Goal: Complete application form: Complete application form

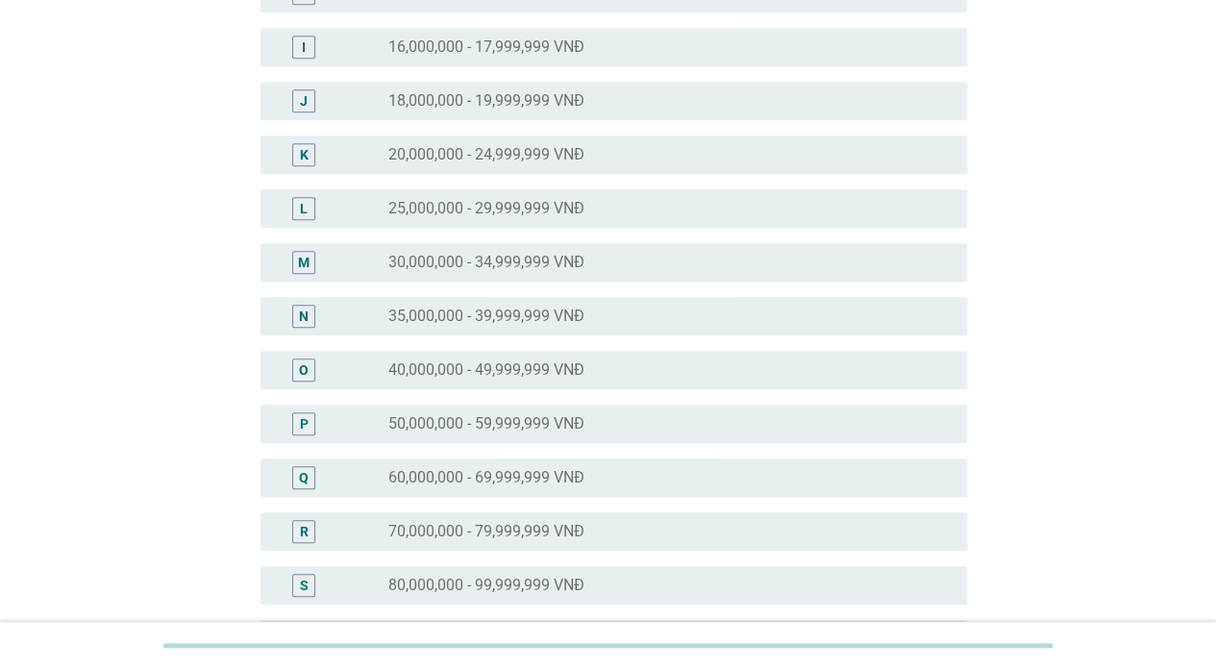
scroll to position [577, 0]
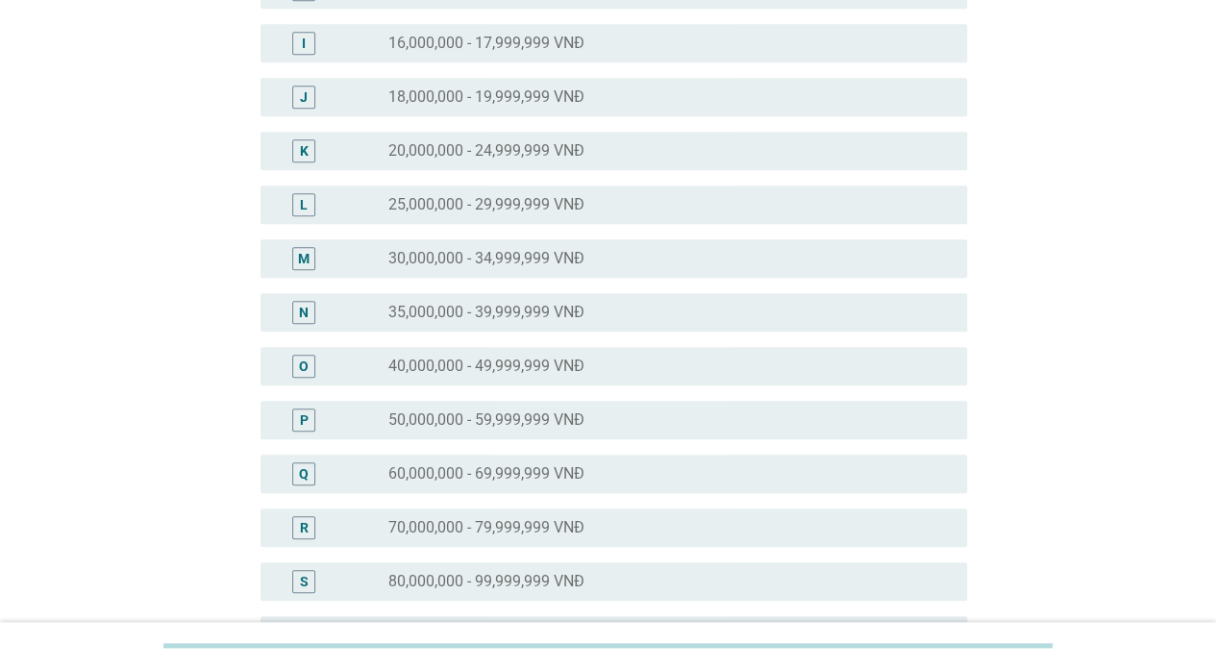
click at [560, 412] on label "50,000,000 - 59,999,999 VNĐ" at bounding box center [486, 420] width 196 height 19
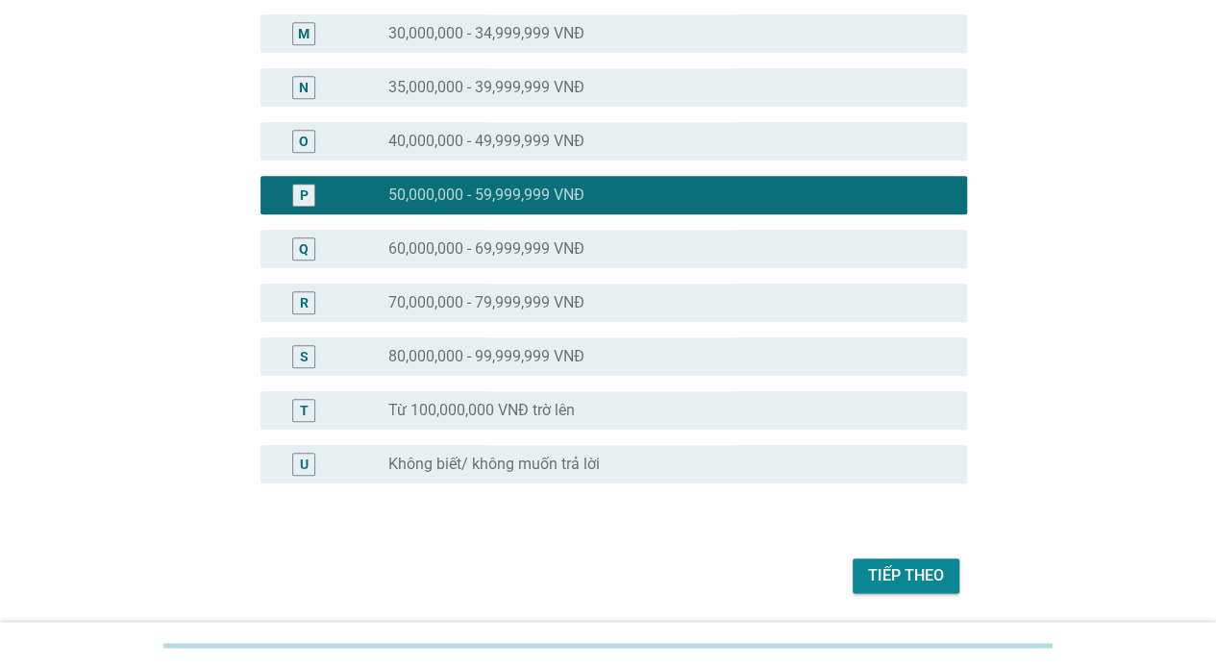
scroll to position [863, 0]
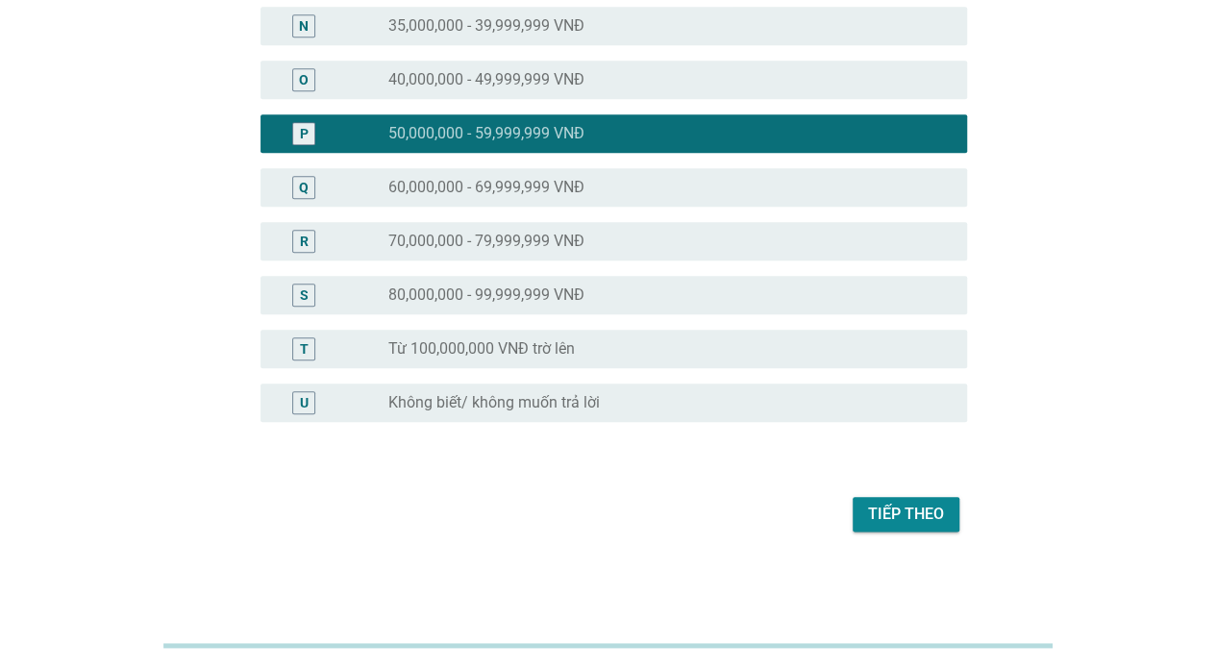
click at [882, 525] on div "Tiếp theo" at bounding box center [906, 514] width 76 height 23
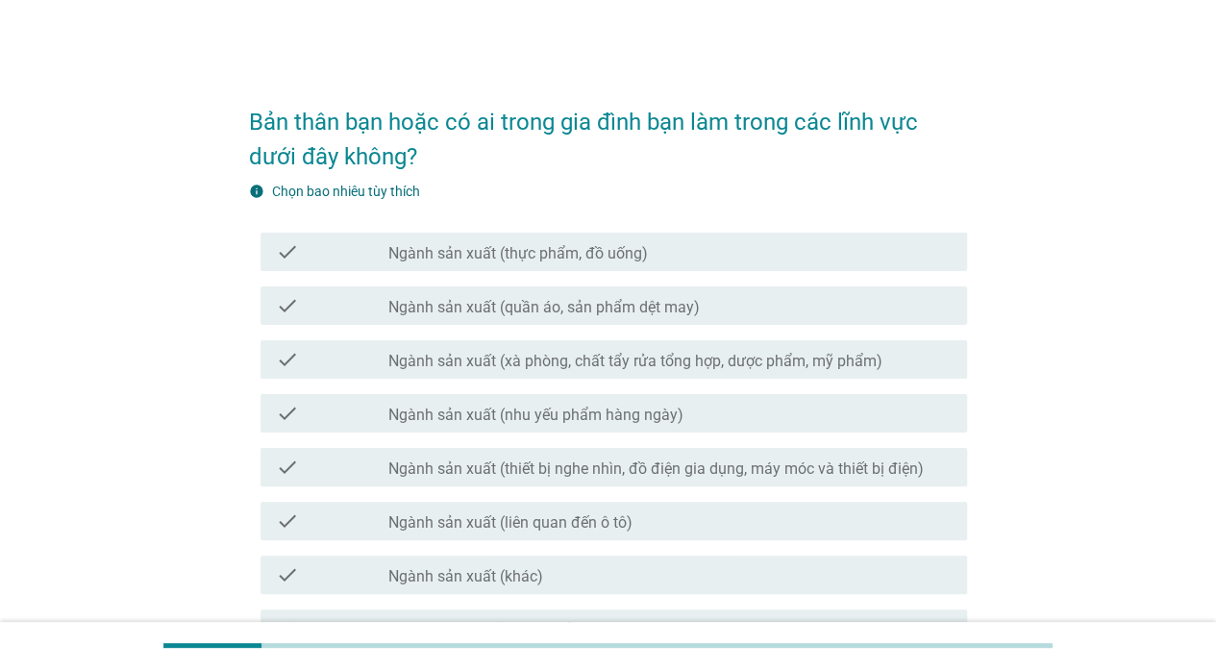
click at [513, 382] on div "check check_box_outline_blank Ngành sản xuất (xà phòng, chất tẩy rửa tổng hợp, …" at bounding box center [608, 360] width 718 height 54
drag, startPoint x: 452, startPoint y: 339, endPoint x: 483, endPoint y: 254, distance: 90.9
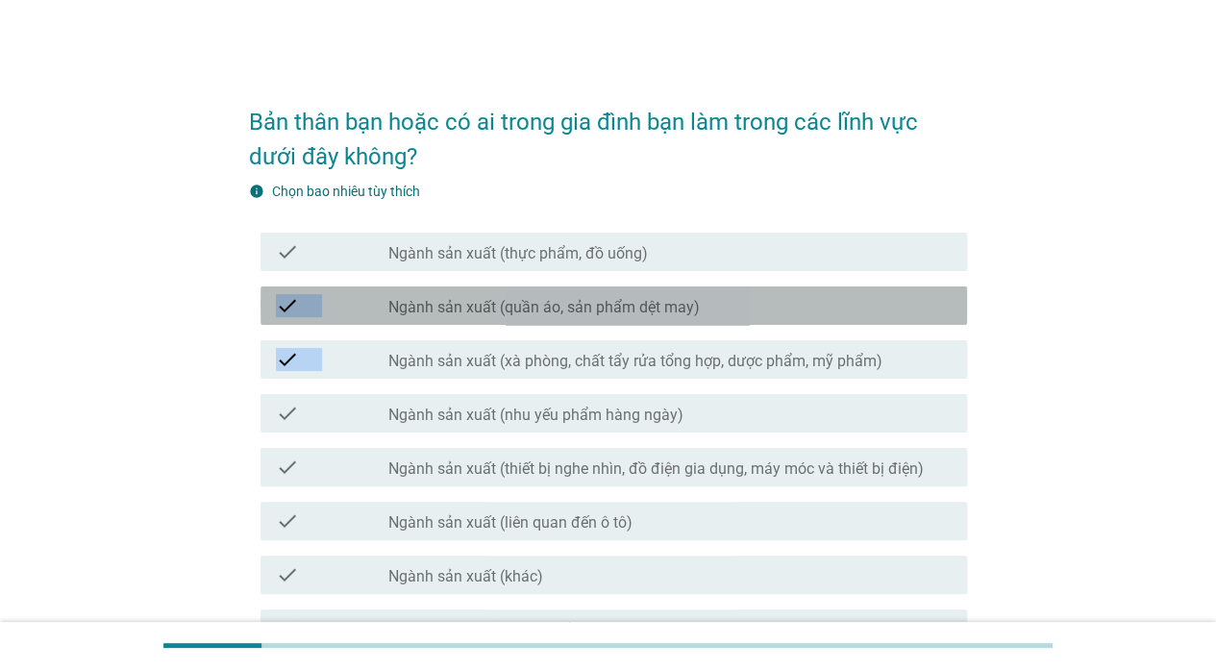
drag, startPoint x: 483, startPoint y: 254, endPoint x: 431, endPoint y: 311, distance: 76.9
click at [431, 311] on label "Ngành sản xuất (quần áo, sản phẩm dệt may)" at bounding box center [544, 307] width 312 height 19
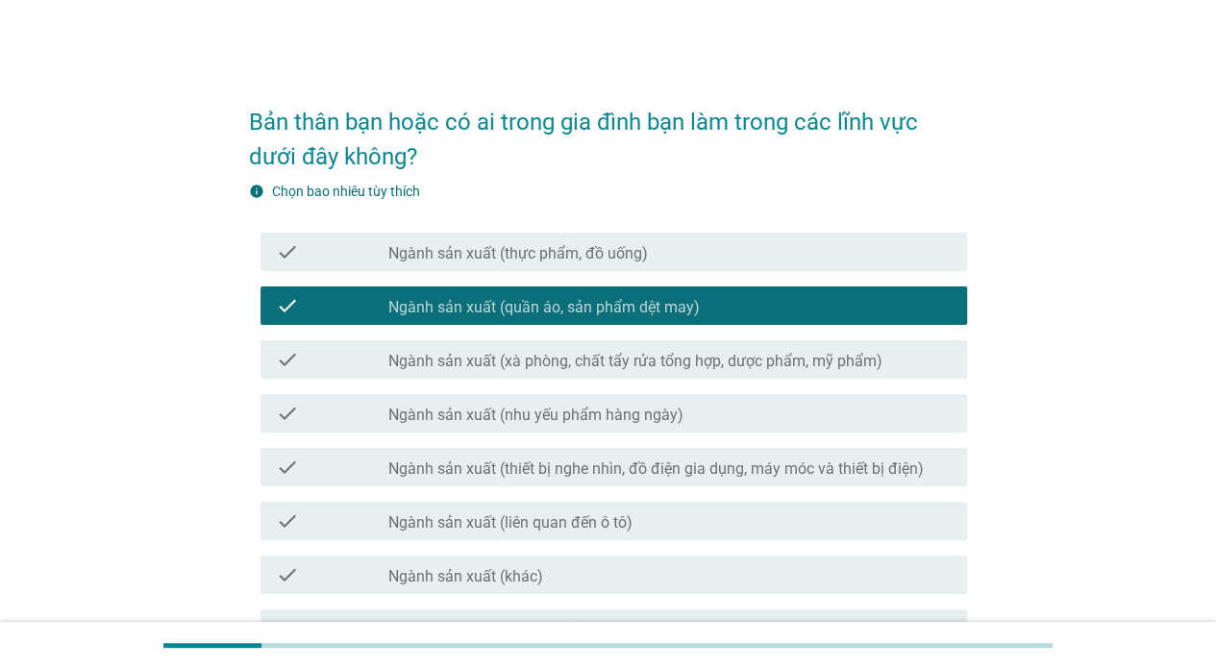
click at [348, 269] on div "check check_box_outline_blank Ngành sản xuất (thực phẩm, đồ uống)" at bounding box center [614, 252] width 707 height 38
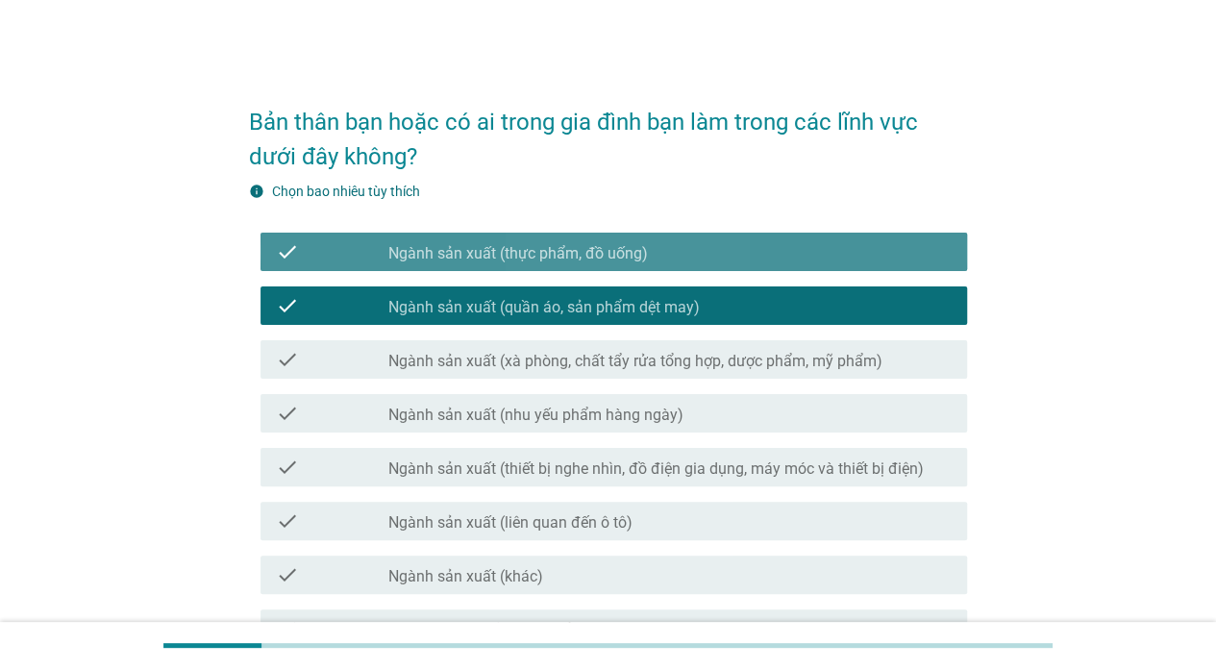
click at [338, 467] on div "check" at bounding box center [332, 467] width 113 height 23
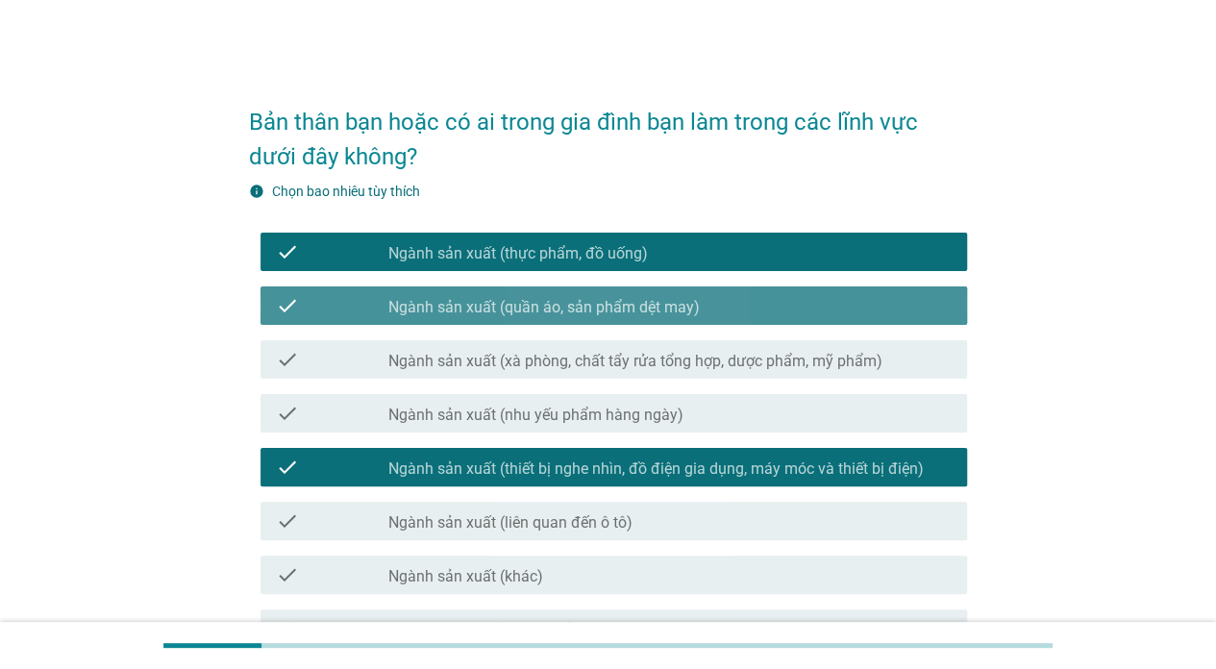
click at [497, 298] on label "Ngành sản xuất (quần áo, sản phẩm dệt may)" at bounding box center [544, 307] width 312 height 19
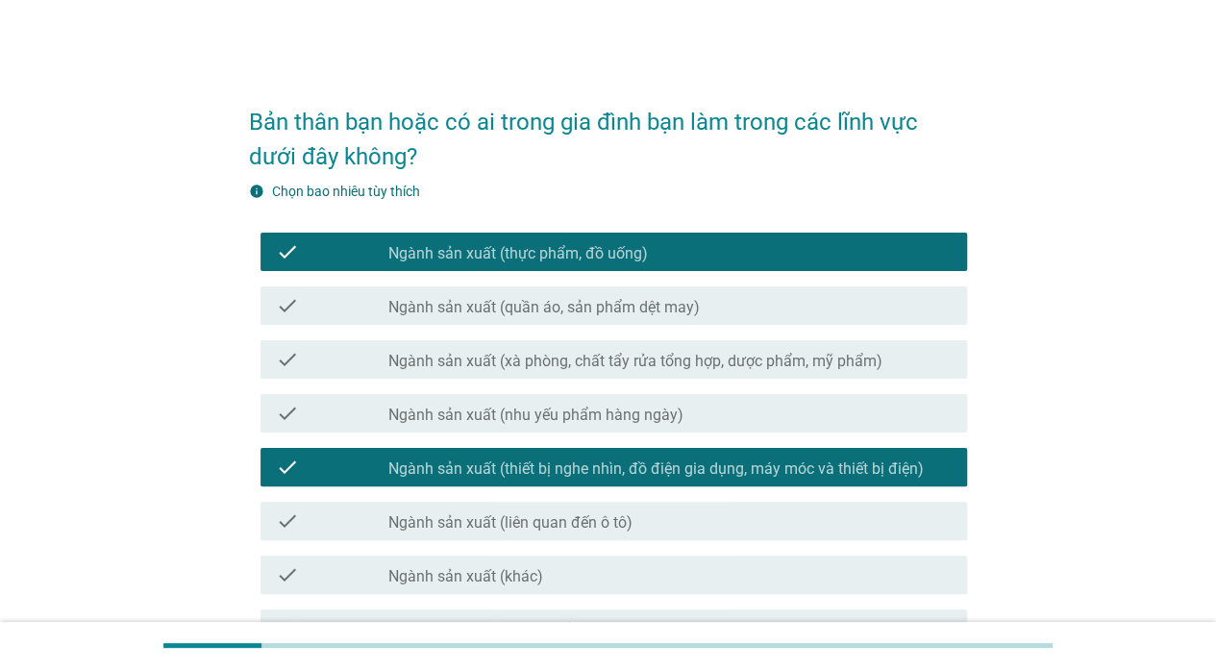
click at [553, 263] on label "Ngành sản xuất (thực phẩm, đồ uống)" at bounding box center [518, 253] width 260 height 19
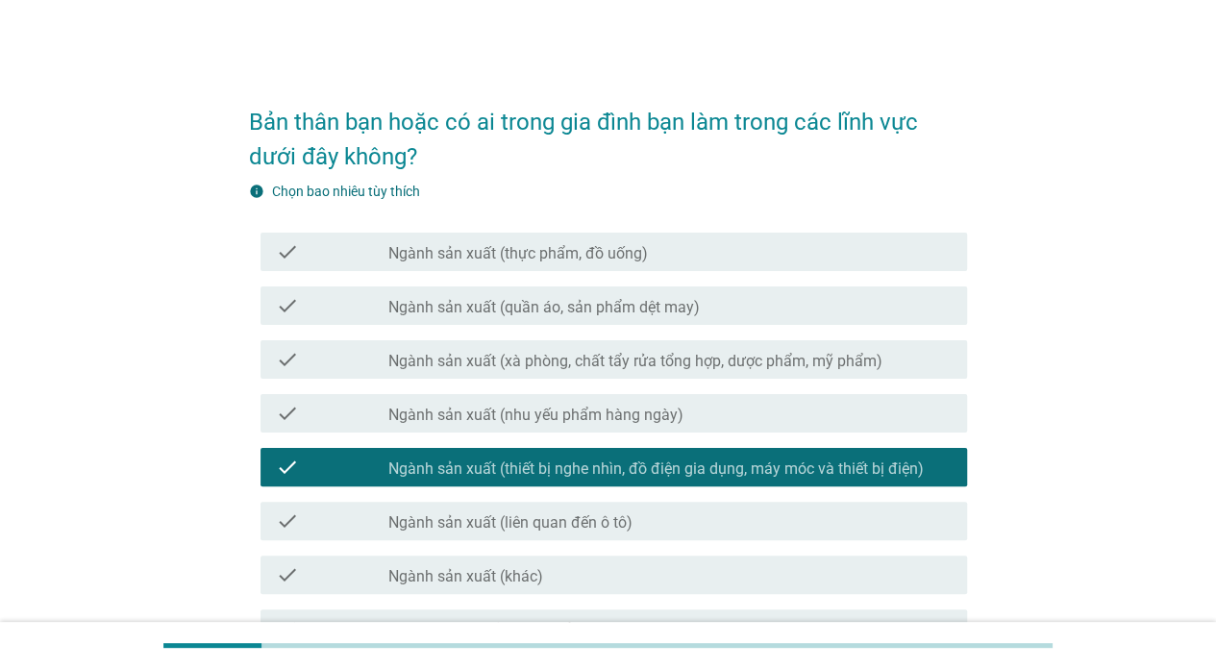
click at [488, 467] on label "Ngành sản xuất (thiết bị nghe nhìn, đồ điện gia dụng, máy móc và thiết bị điện)" at bounding box center [656, 469] width 536 height 19
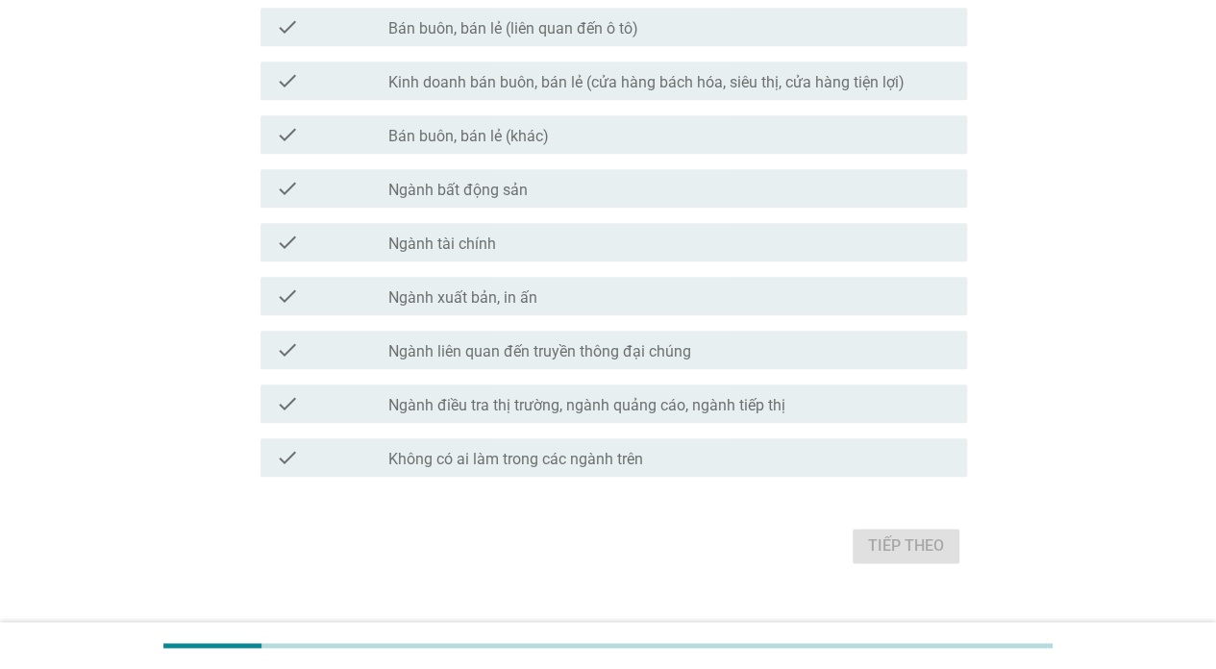
scroll to position [903, 0]
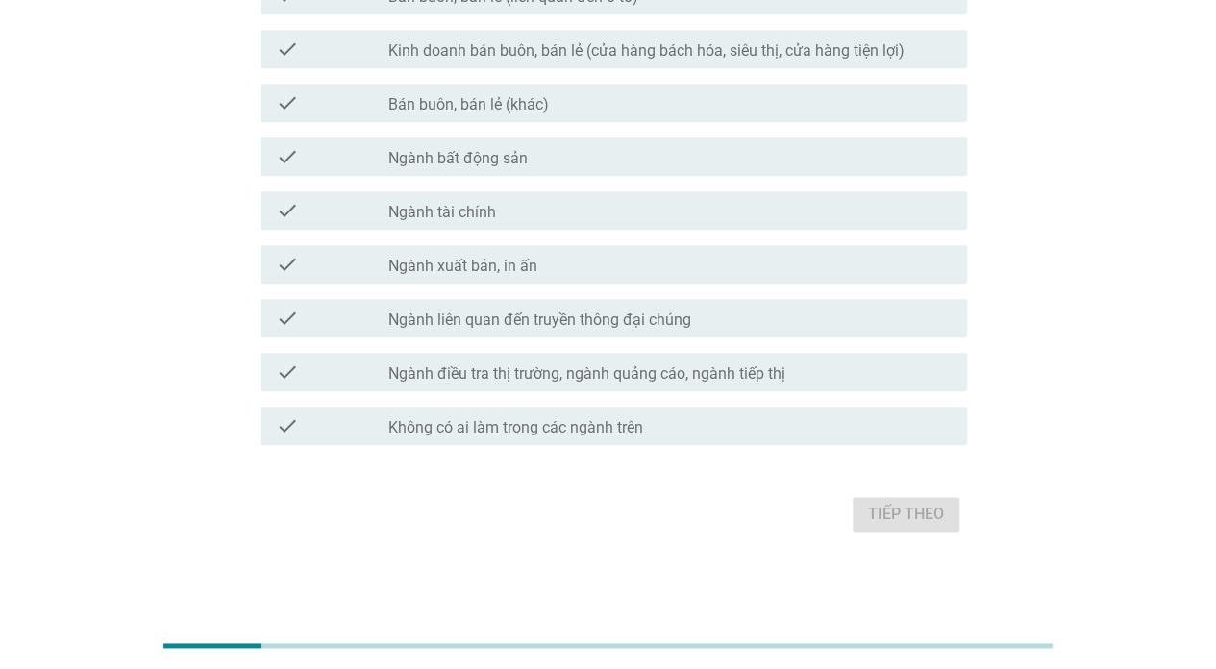
click at [539, 434] on label "Không có ai làm trong các ngành trên" at bounding box center [515, 427] width 255 height 19
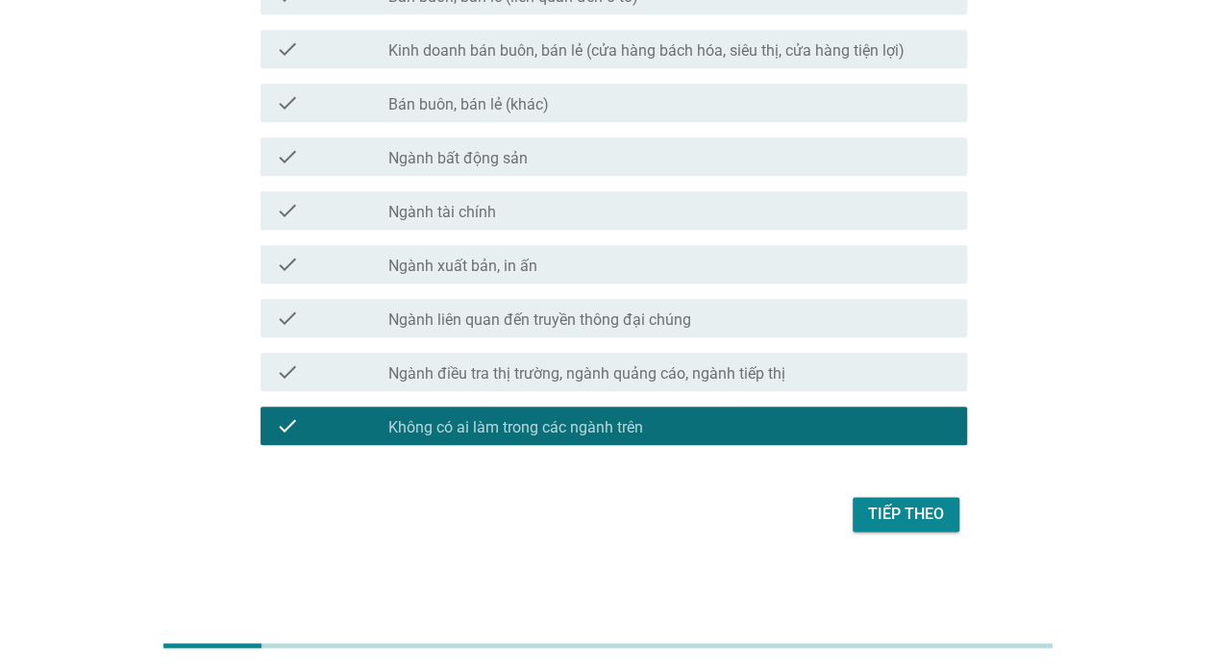
click at [897, 508] on div "Tiếp theo" at bounding box center [906, 514] width 76 height 23
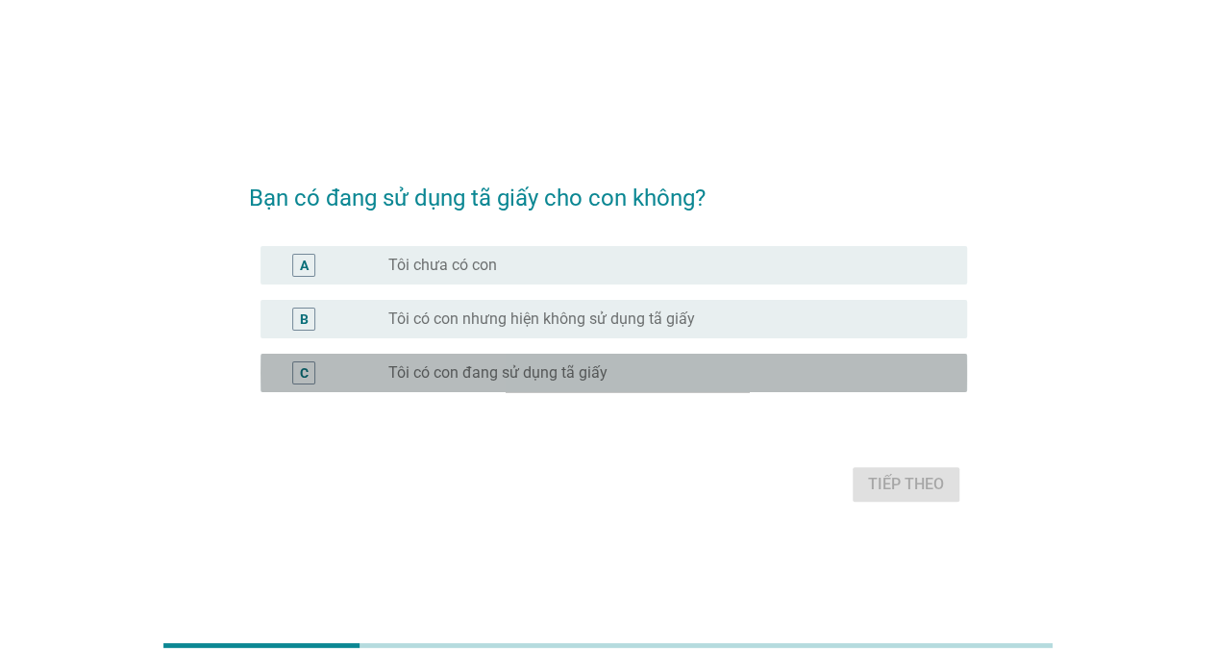
click at [509, 377] on label "Tôi có con đang sử dụng tã giấy" at bounding box center [497, 372] width 219 height 19
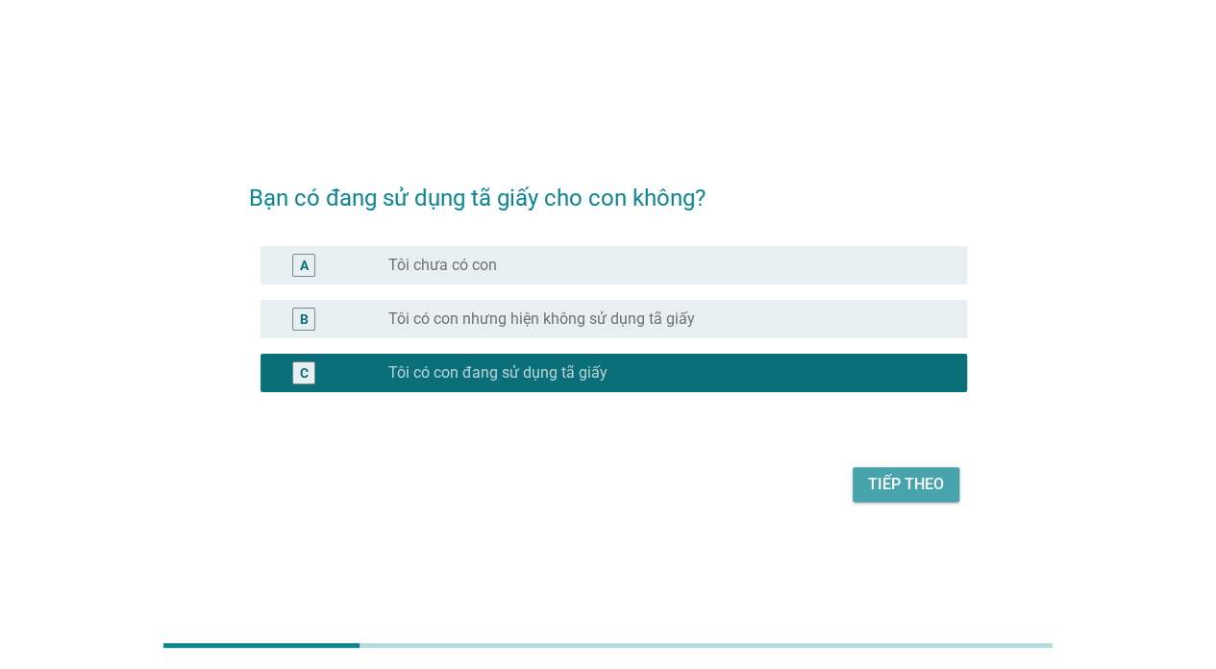
click at [947, 486] on button "Tiếp theo" at bounding box center [906, 484] width 107 height 35
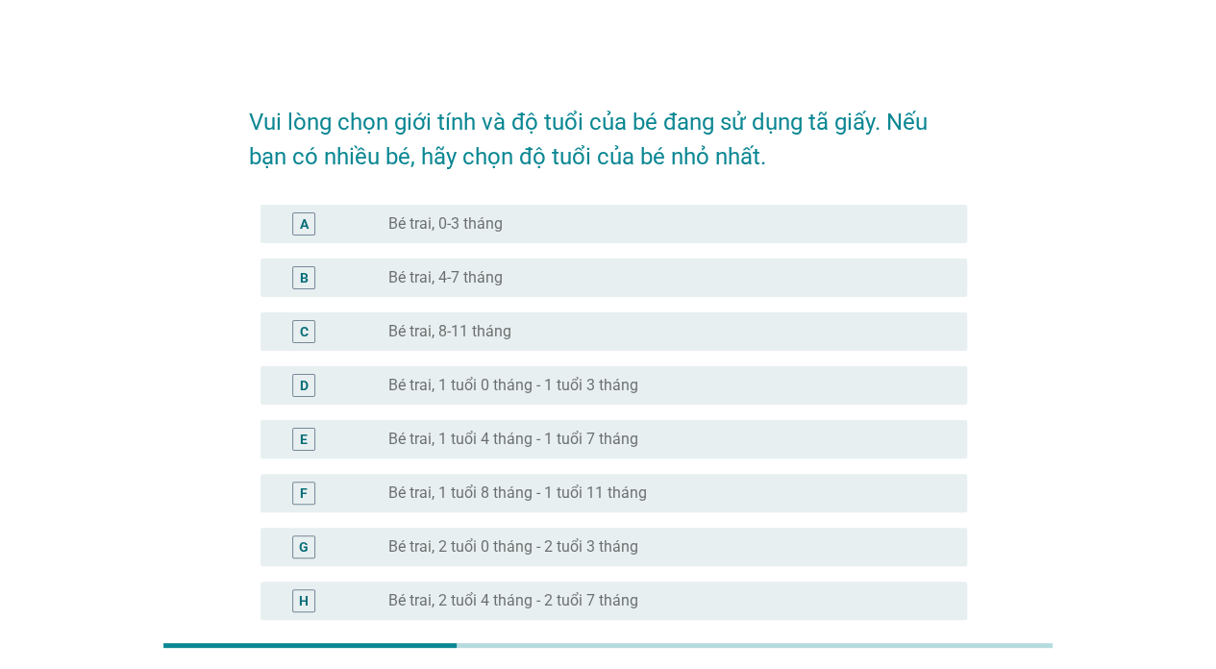
click at [515, 287] on div "radio_button_unchecked Bé trai, 4-7 tháng" at bounding box center [669, 277] width 563 height 23
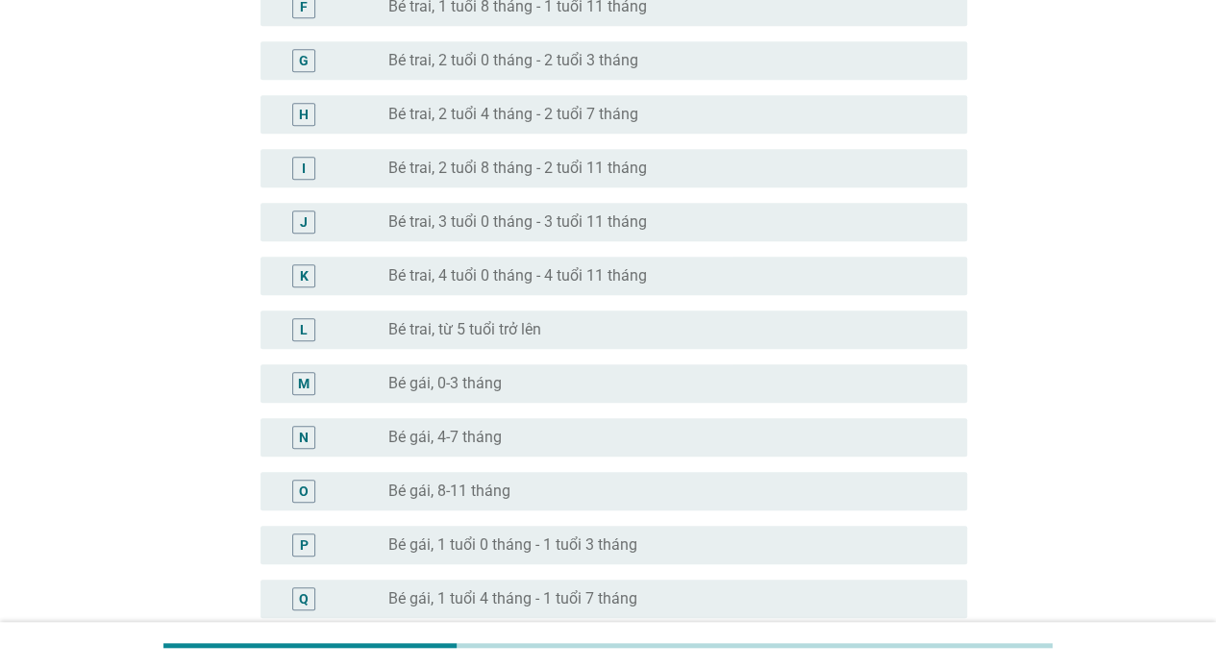
scroll to position [1060, 0]
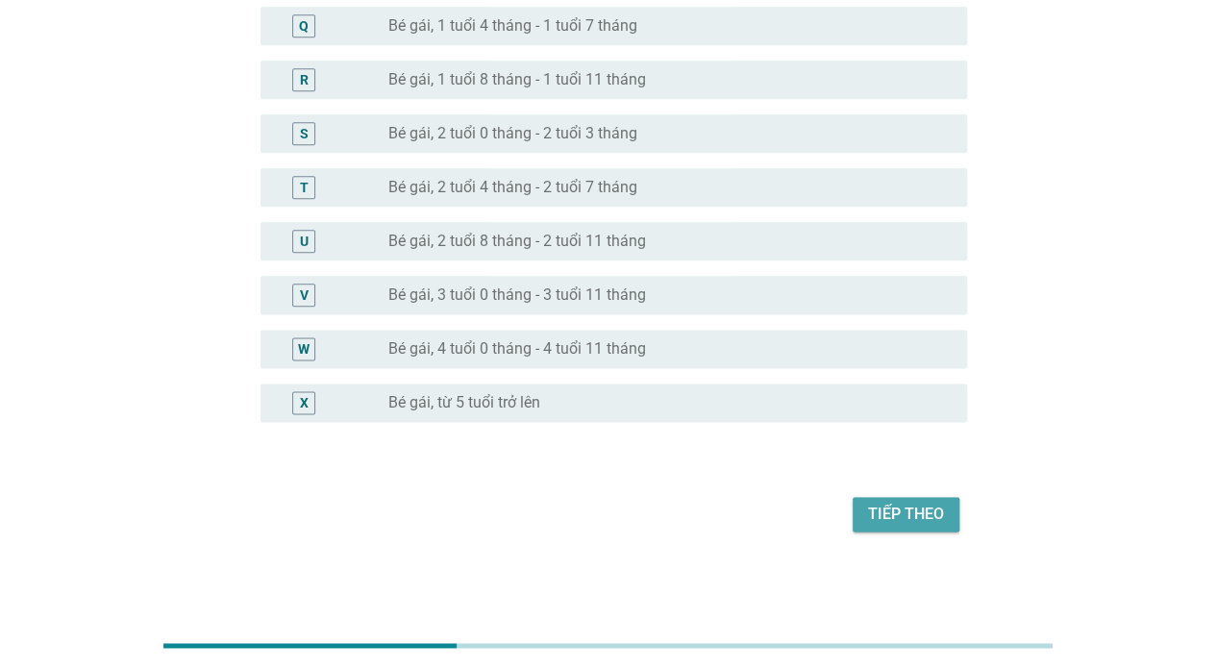
click at [898, 497] on button "Tiếp theo" at bounding box center [906, 514] width 107 height 35
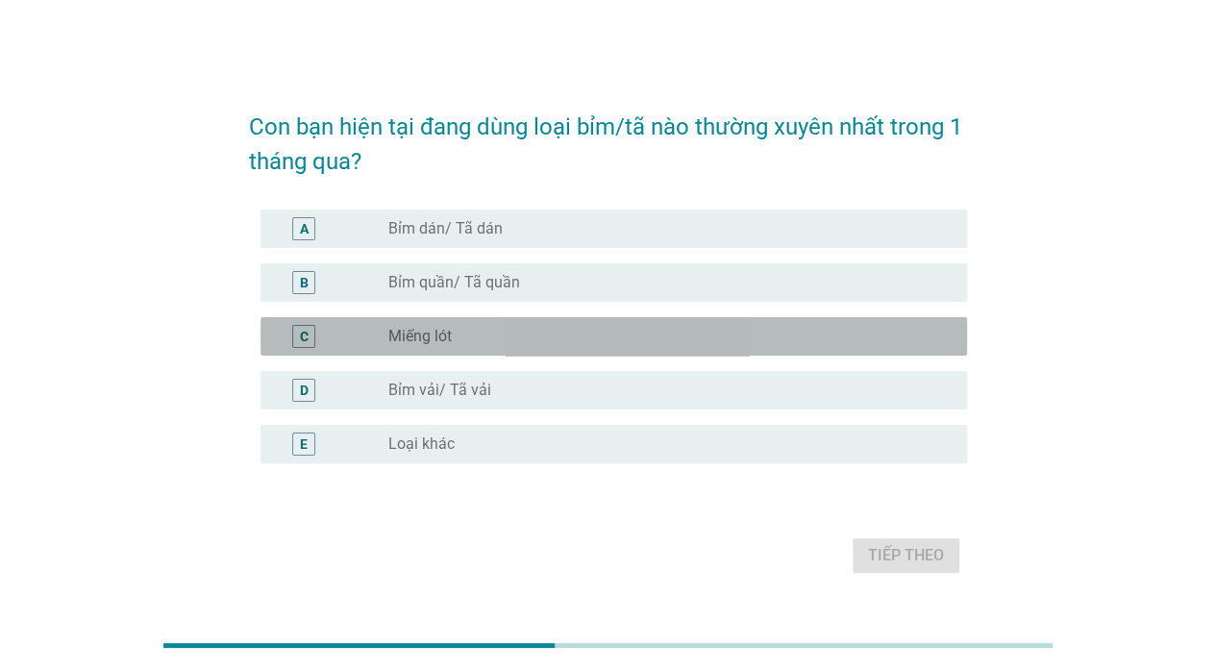
click at [500, 354] on div "C radio_button_unchecked Miếng lót" at bounding box center [614, 336] width 707 height 38
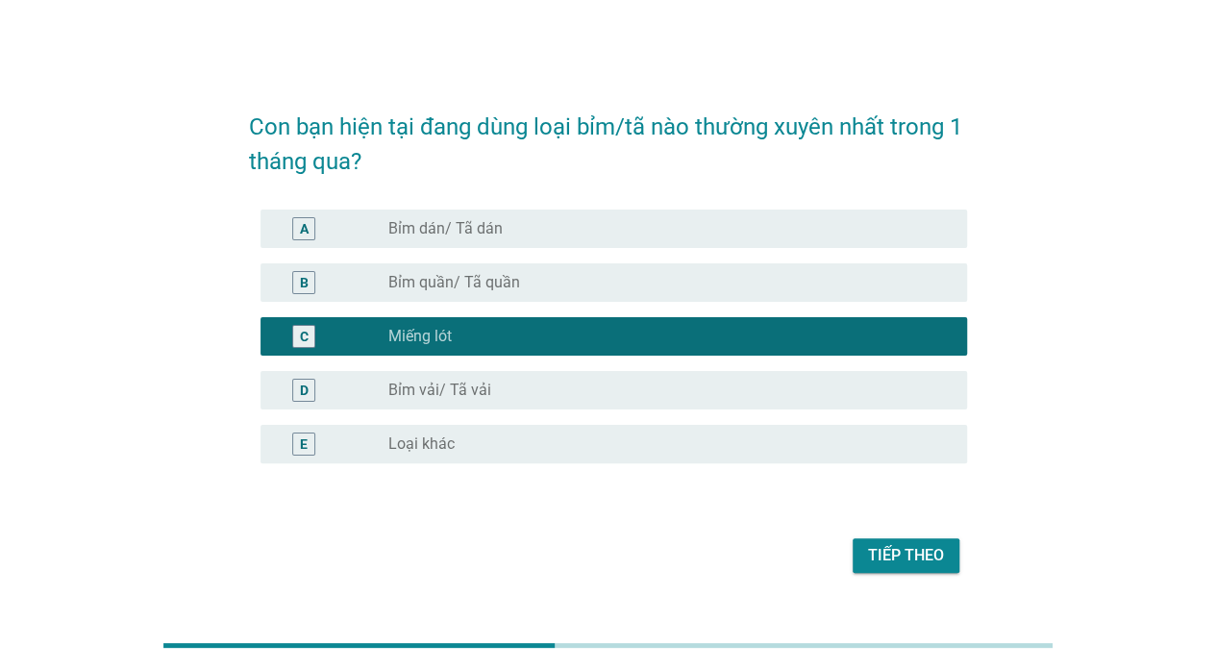
click at [567, 283] on div "radio_button_unchecked Bỉm quần/ Tã quần" at bounding box center [662, 282] width 548 height 19
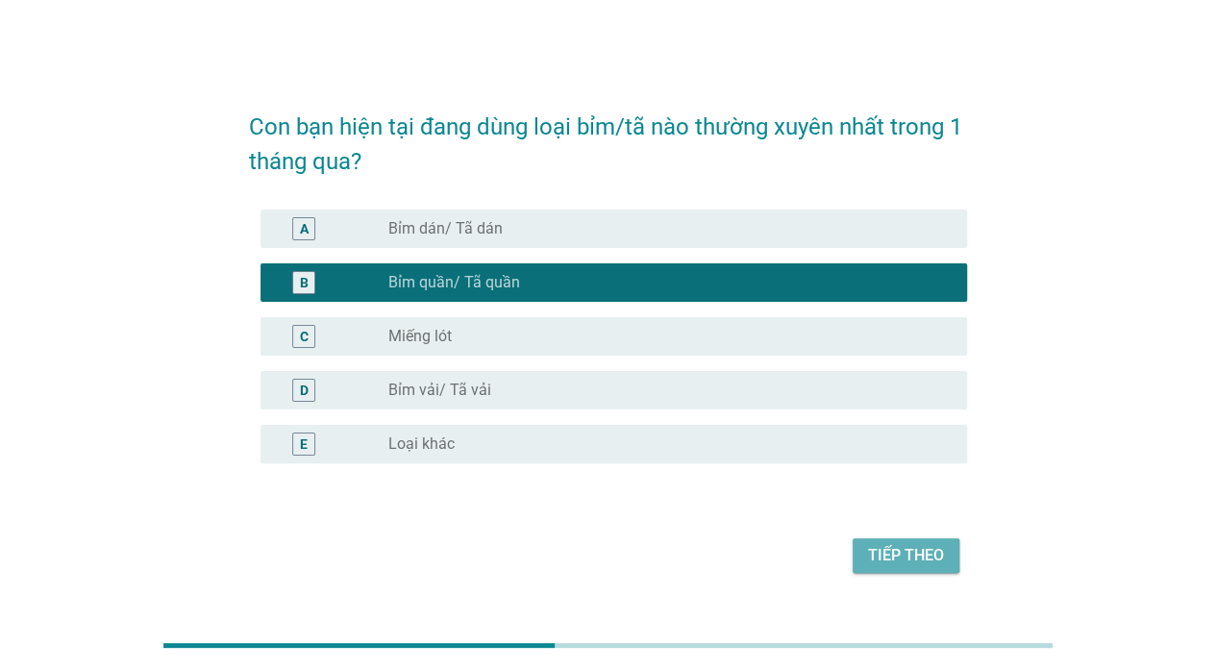
click at [898, 554] on div "Tiếp theo" at bounding box center [906, 555] width 76 height 23
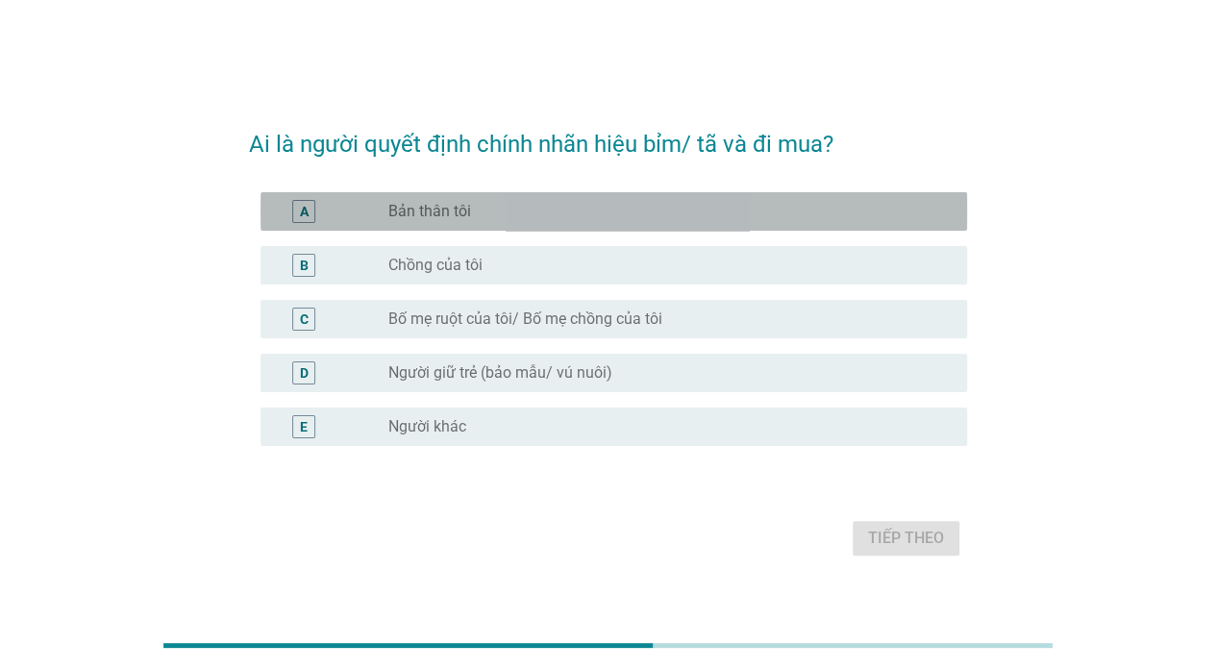
click at [539, 213] on div "radio_button_unchecked Bản thân tôi" at bounding box center [662, 211] width 548 height 19
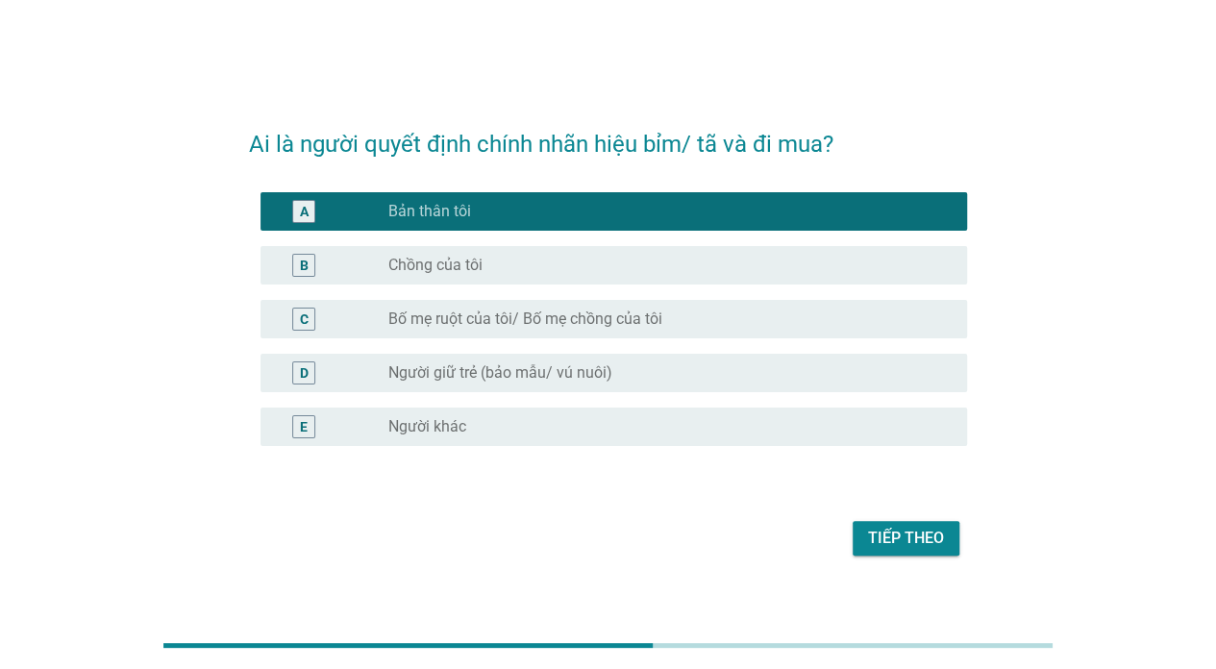
click at [515, 271] on div "radio_button_unchecked Chồng của tôi" at bounding box center [662, 265] width 548 height 19
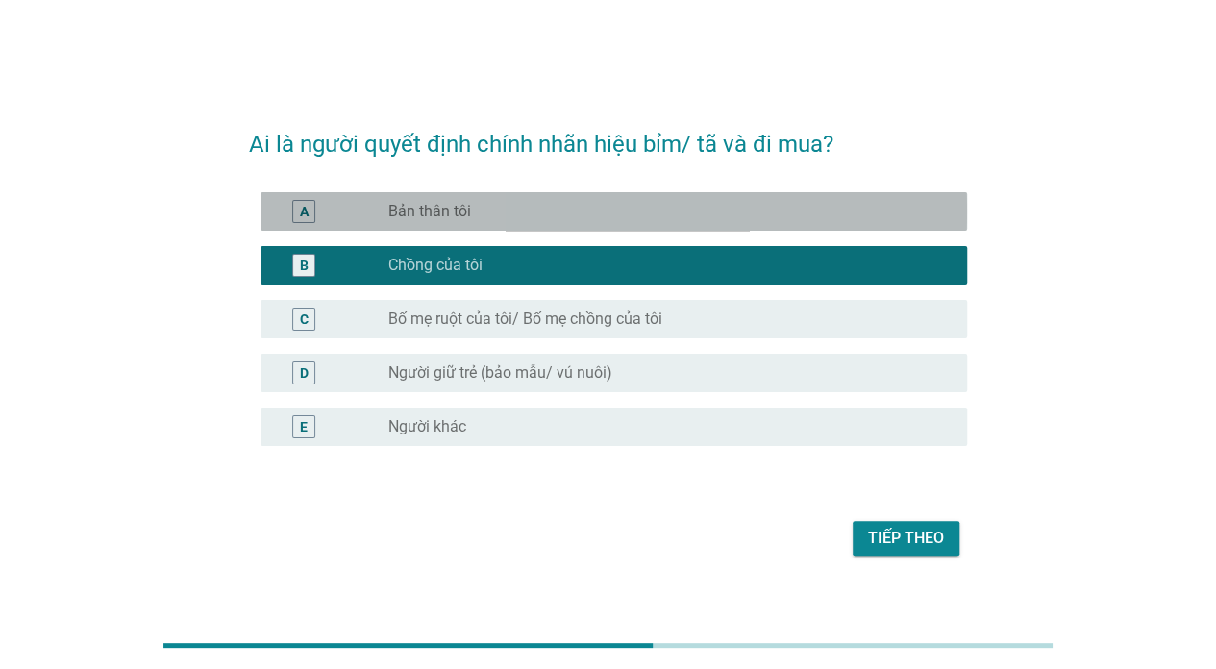
click at [633, 208] on div "radio_button_unchecked Bản thân tôi" at bounding box center [662, 211] width 548 height 19
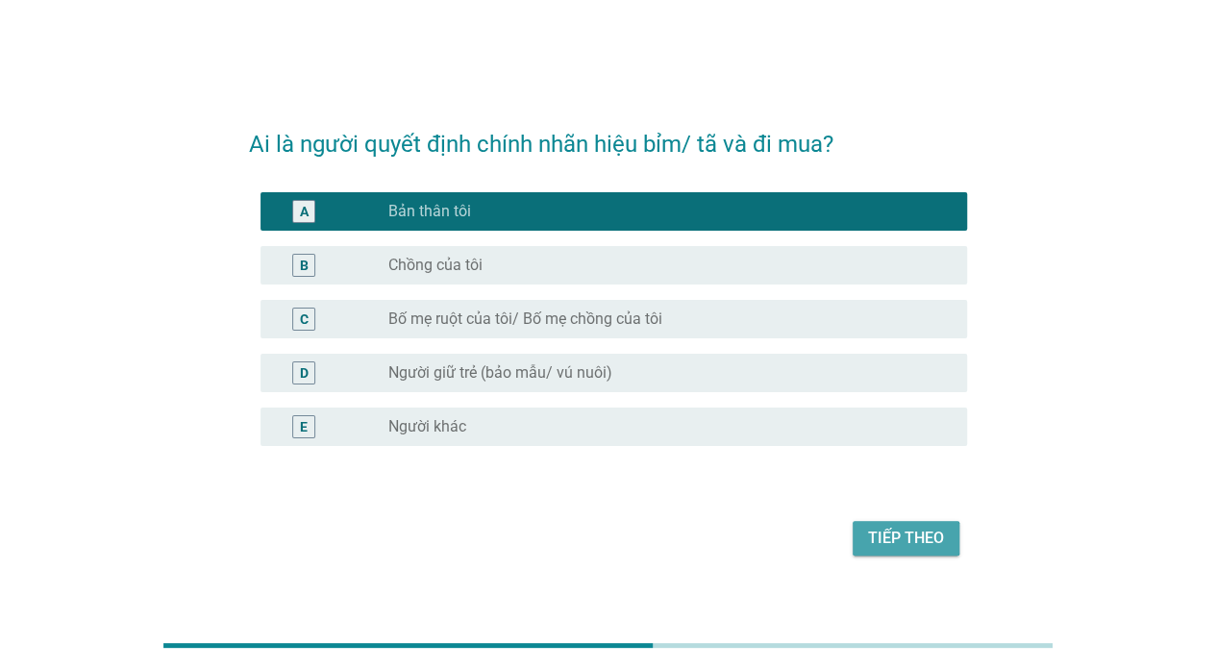
click at [911, 531] on div "Tiếp theo" at bounding box center [906, 538] width 76 height 23
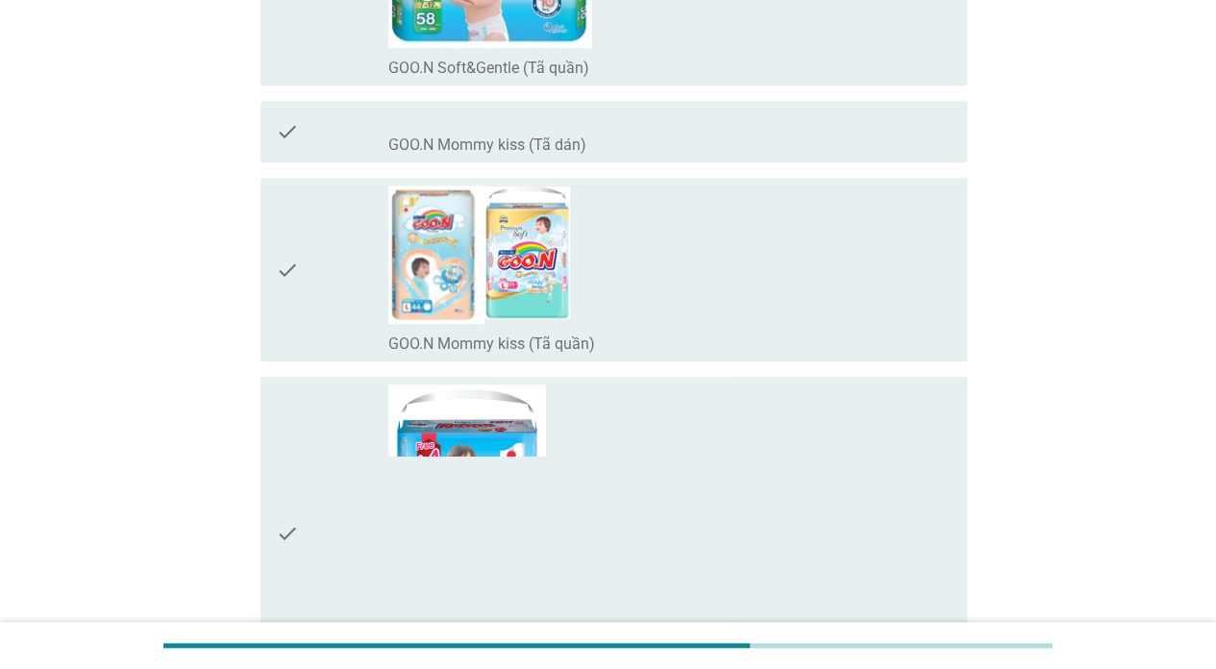
scroll to position [481, 0]
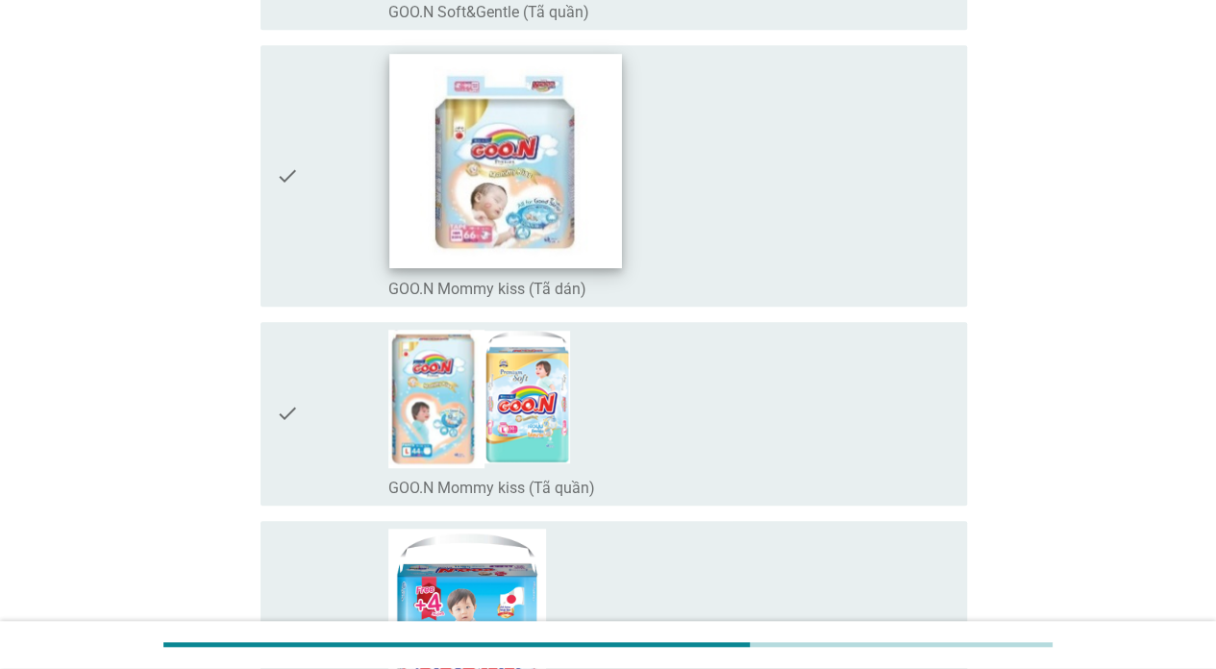
click at [504, 192] on img at bounding box center [505, 161] width 233 height 214
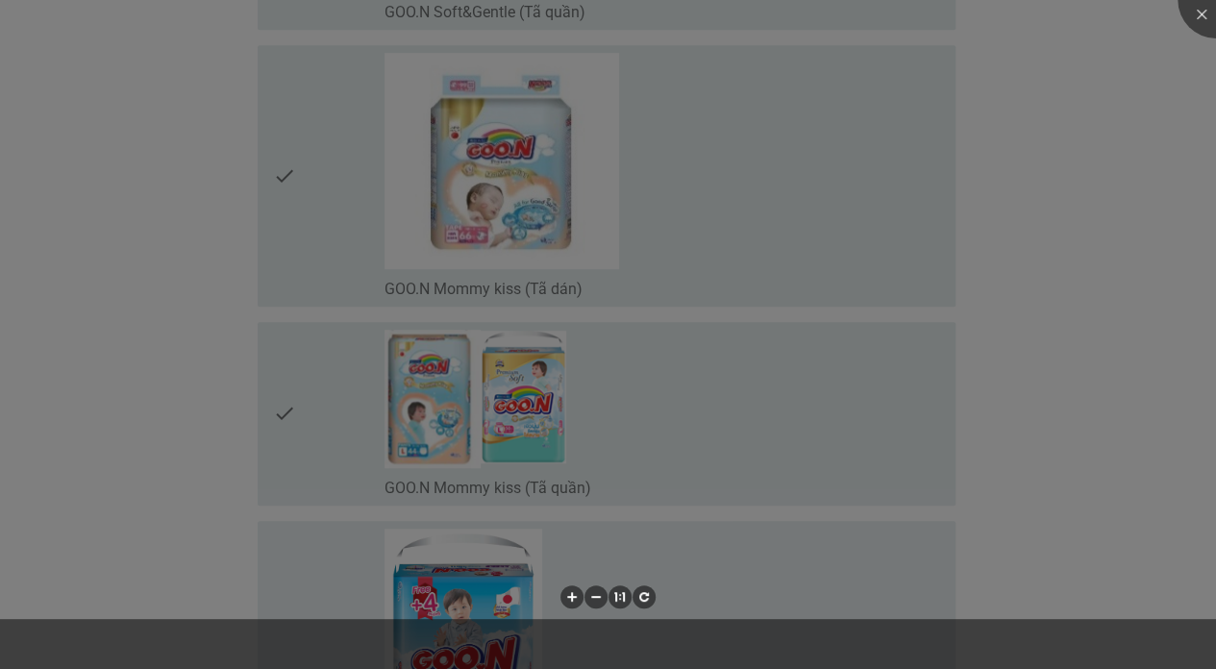
scroll to position [0, 0]
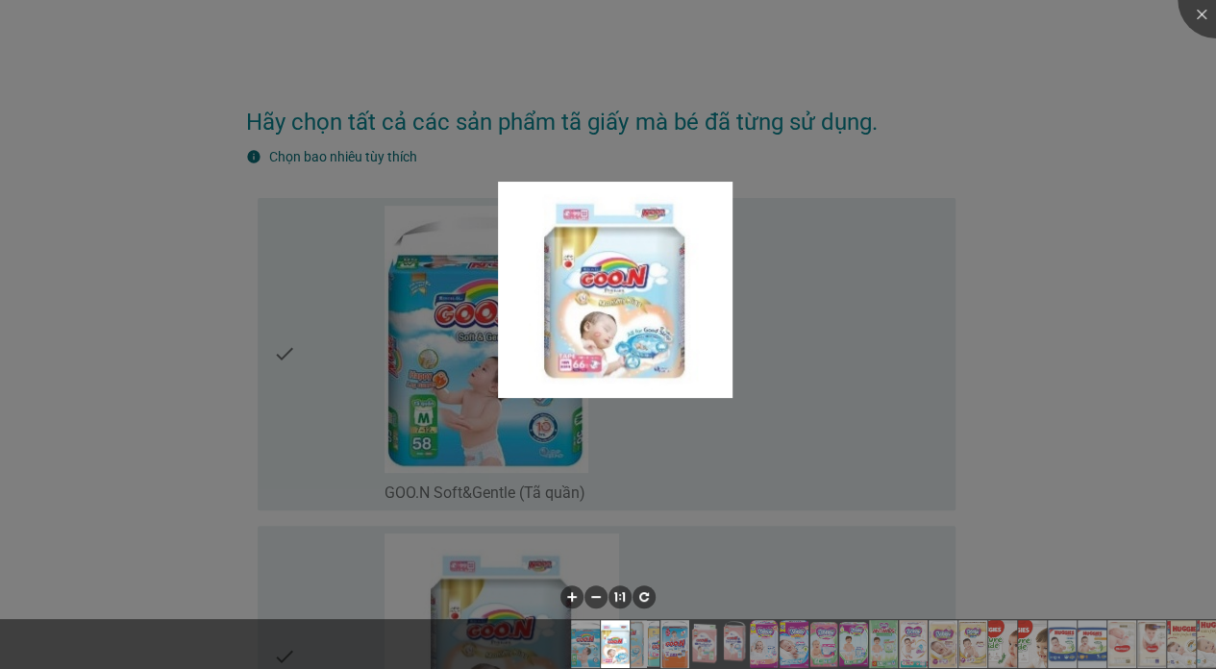
click at [1079, 267] on div at bounding box center [608, 334] width 1216 height 669
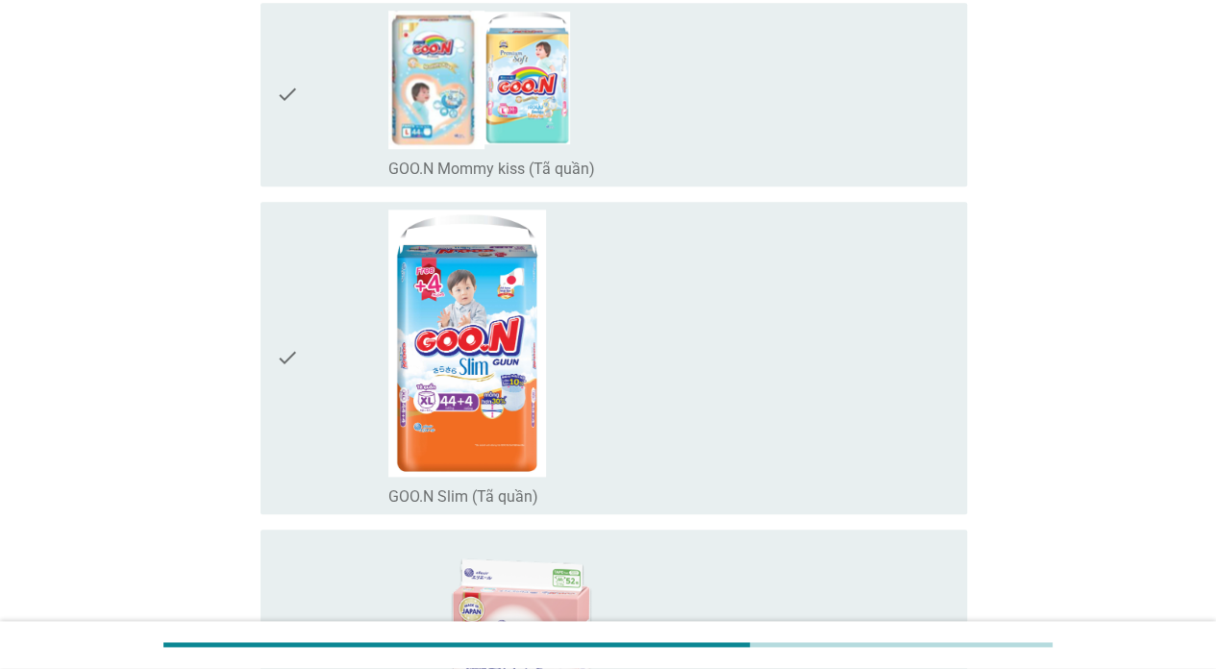
scroll to position [865, 0]
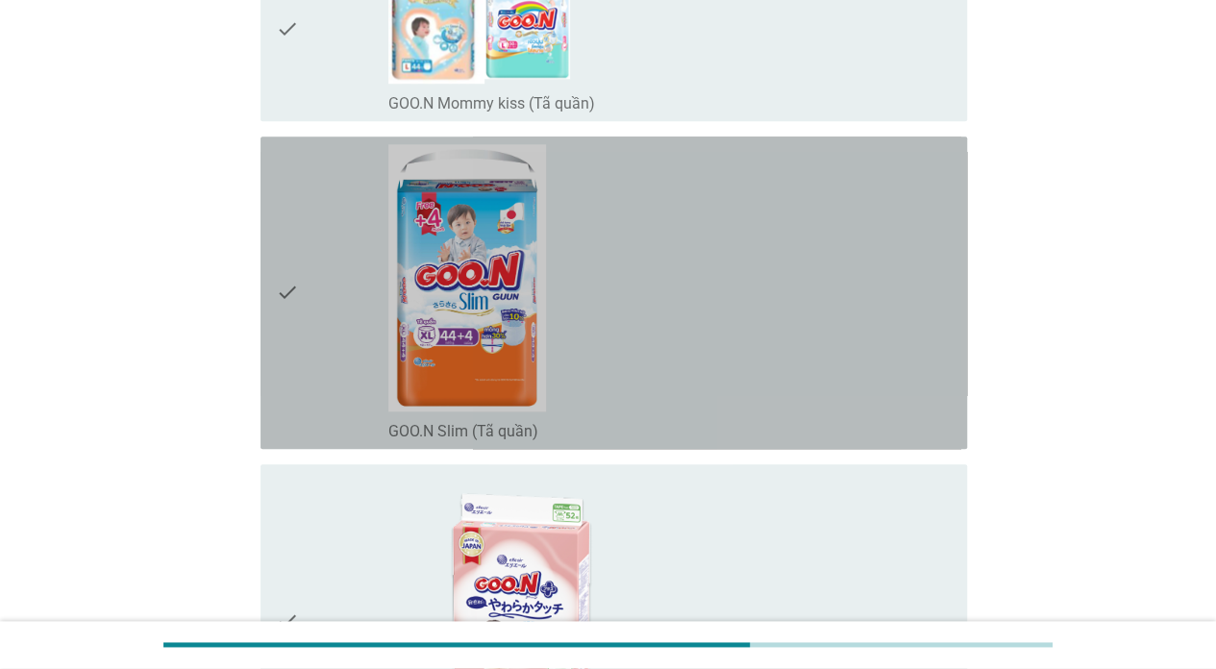
click at [298, 291] on icon "check" at bounding box center [287, 292] width 23 height 297
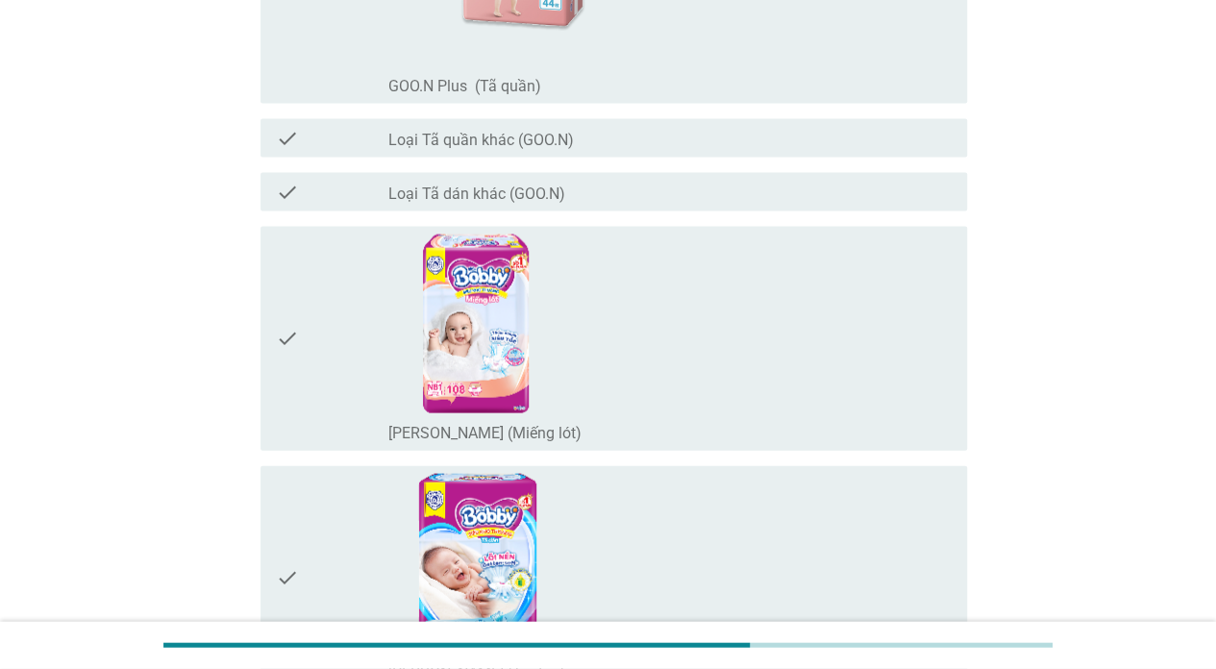
scroll to position [2019, 0]
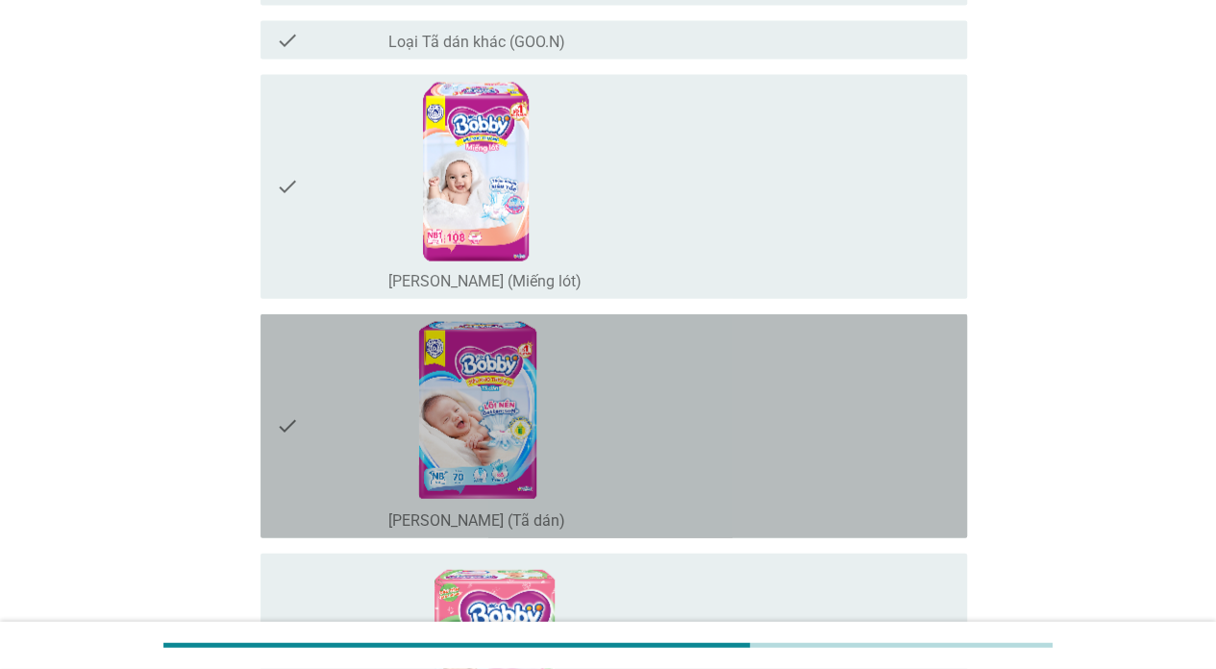
click at [292, 425] on icon "check" at bounding box center [287, 426] width 23 height 209
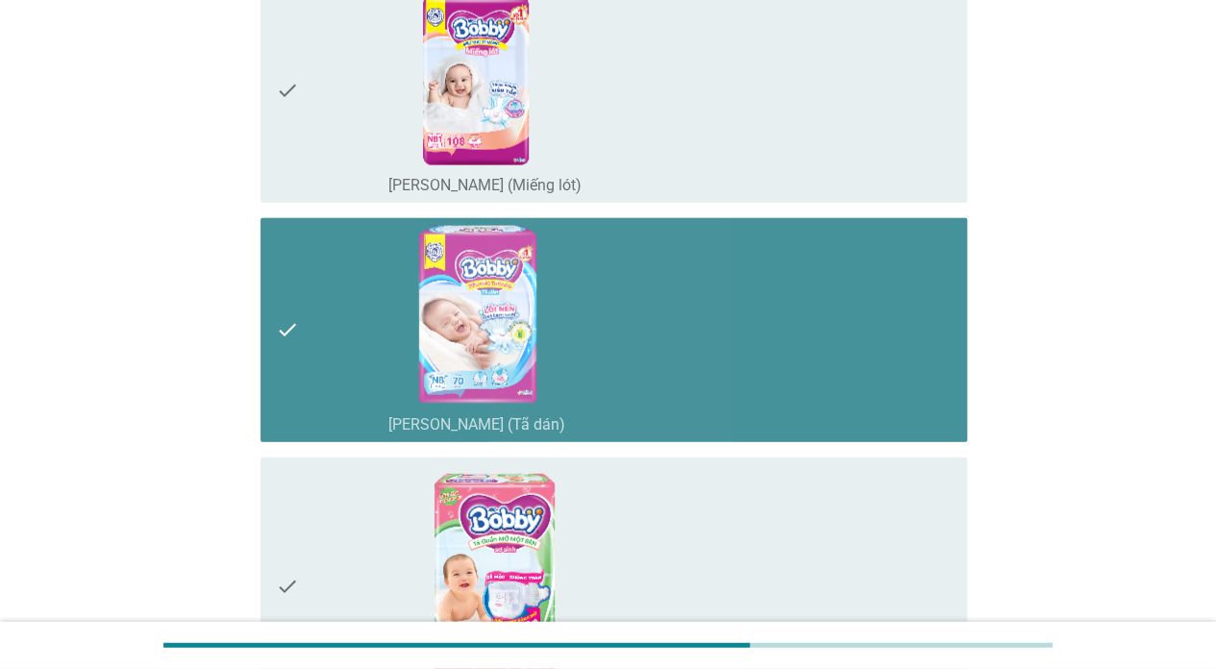
click at [288, 329] on icon "check" at bounding box center [287, 330] width 23 height 209
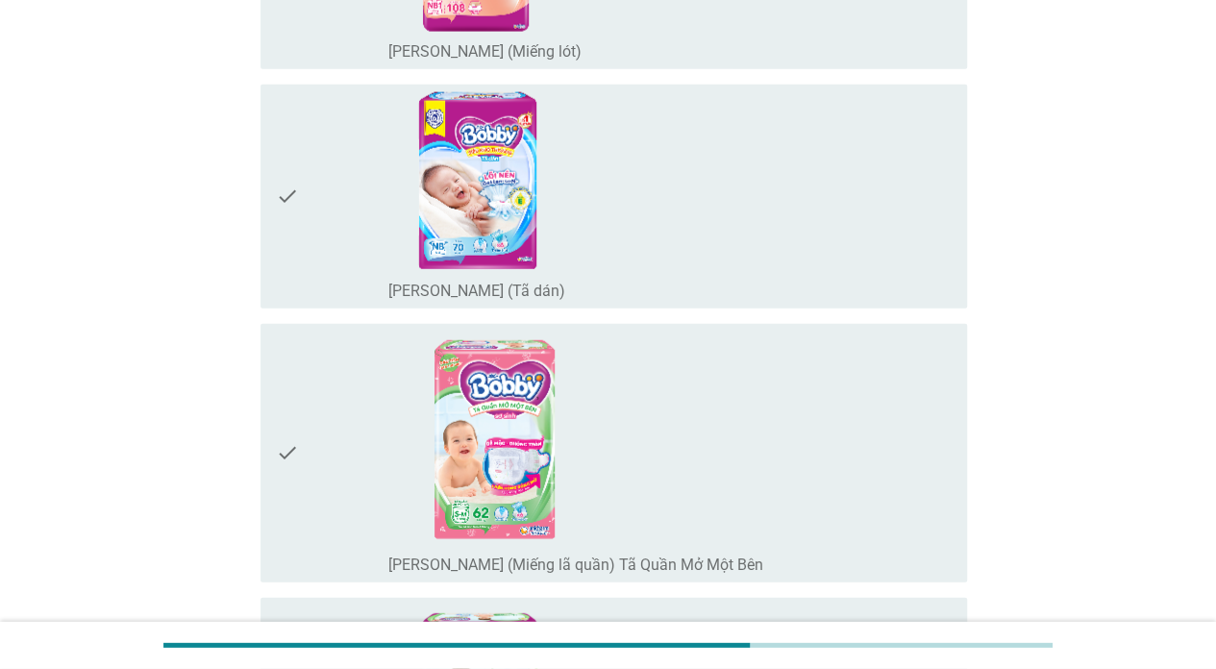
scroll to position [2404, 0]
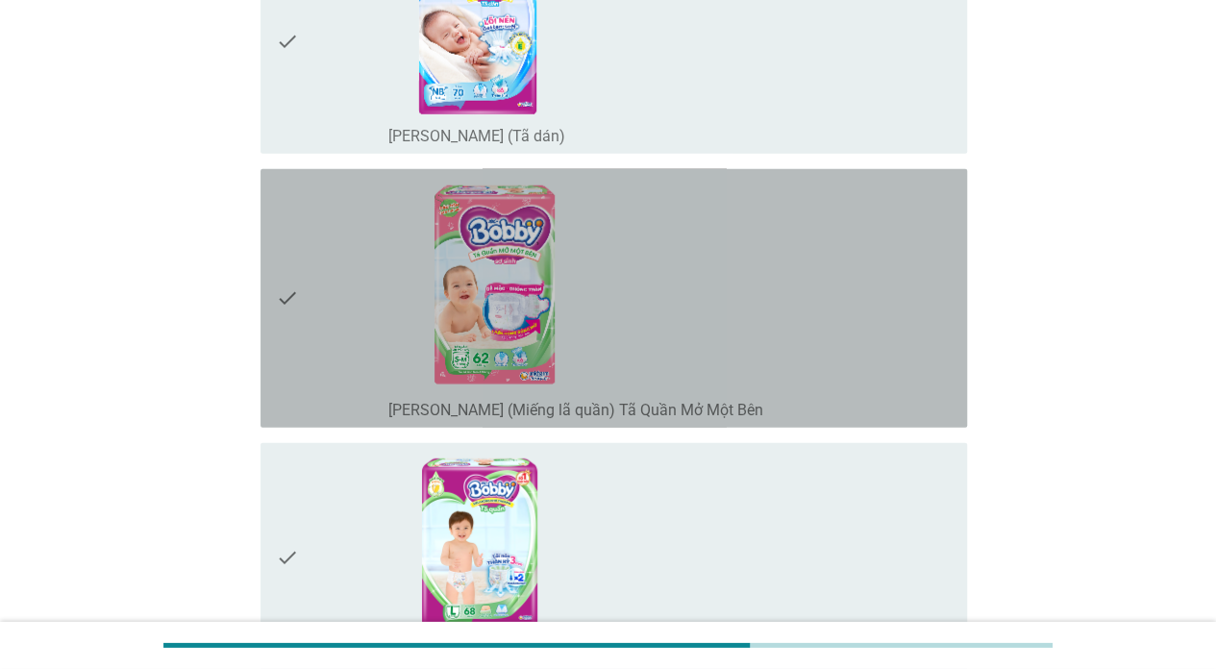
click at [288, 329] on icon "check" at bounding box center [287, 298] width 23 height 243
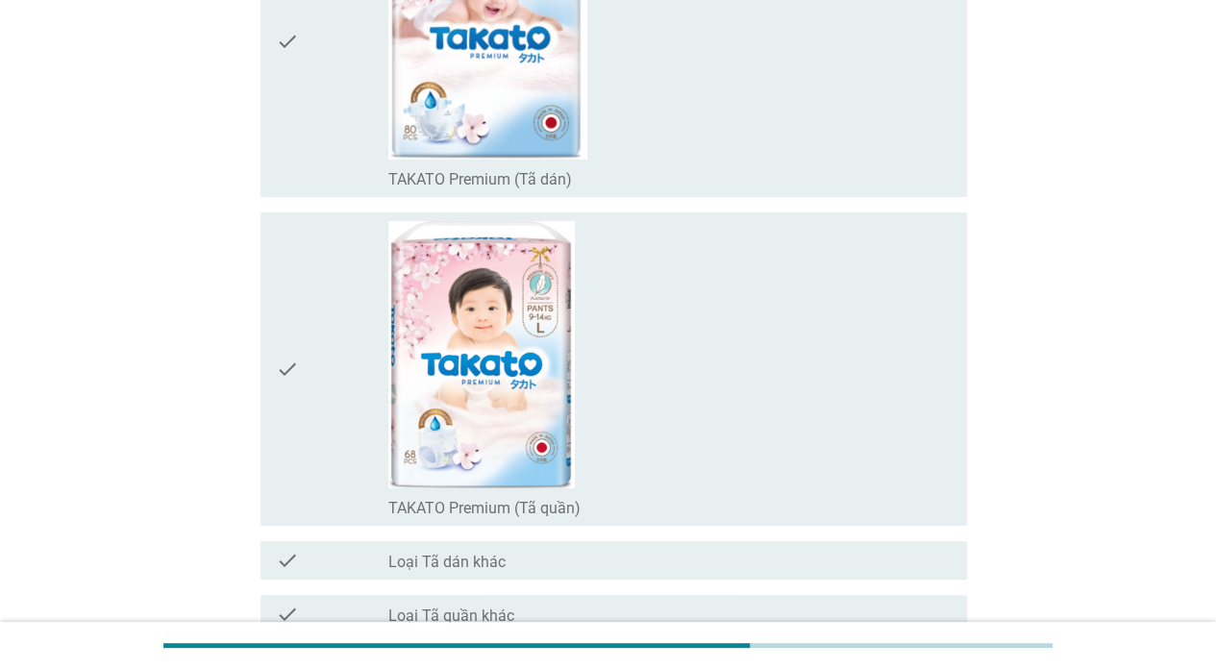
scroll to position [14727, 0]
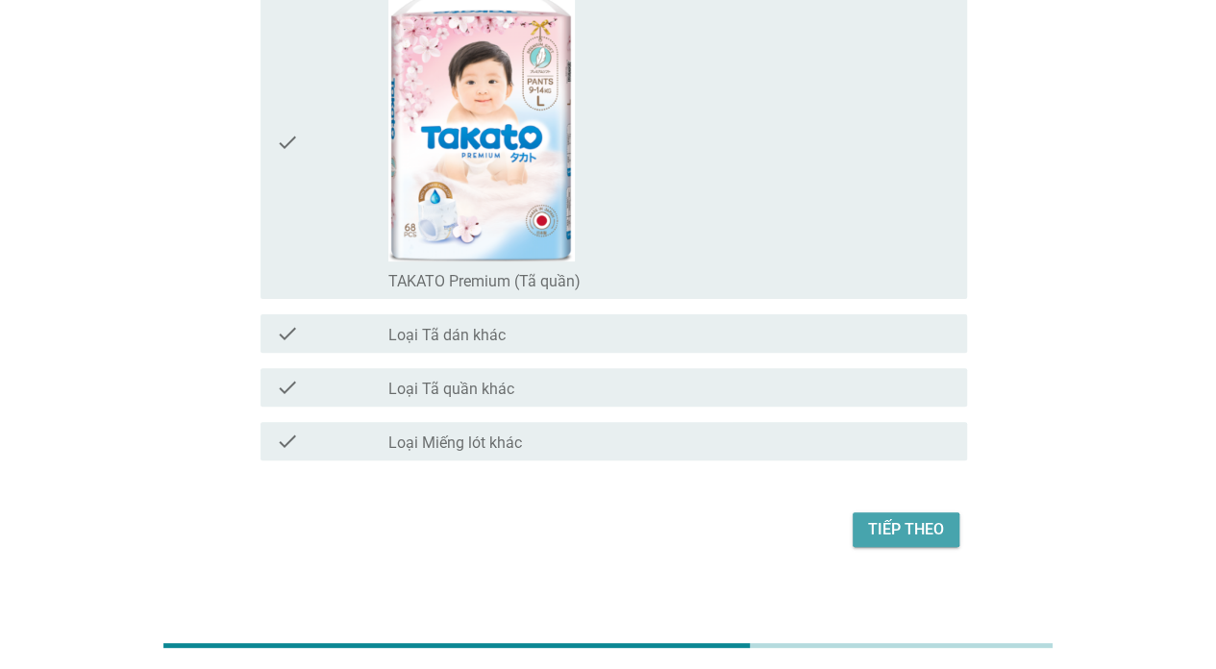
click at [929, 518] on div "Tiếp theo" at bounding box center [906, 529] width 76 height 23
